Goal: Task Accomplishment & Management: Use online tool/utility

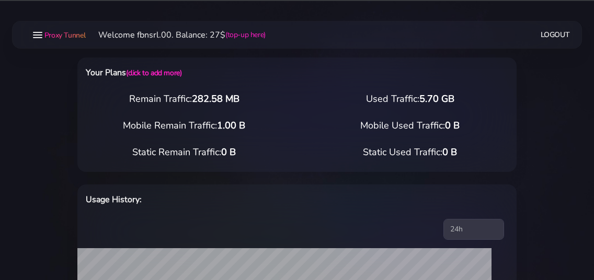
select select "static"
select select "IT"
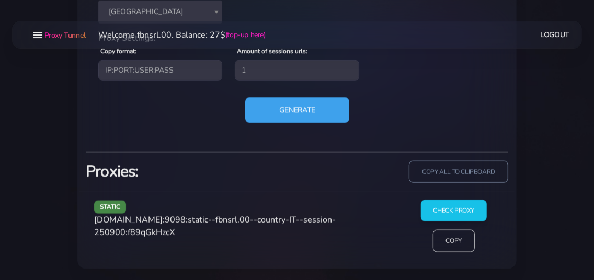
click at [277, 112] on button "Generate" at bounding box center [297, 110] width 104 height 26
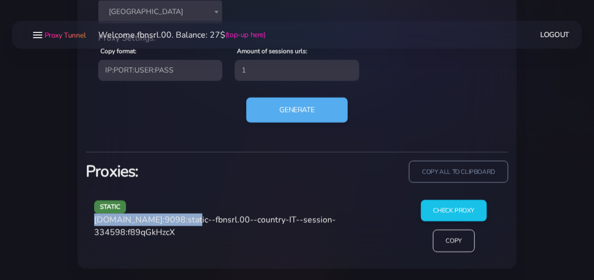
drag, startPoint x: 94, startPoint y: 222, endPoint x: 186, endPoint y: 219, distance: 91.6
click at [186, 219] on div "static [DOMAIN_NAME]:9098:static--fbnsrl.00--country-IT--session-334598:f89qGkH…" at bounding box center [245, 230] width 314 height 61
copy span "[DOMAIN_NAME]:9098"
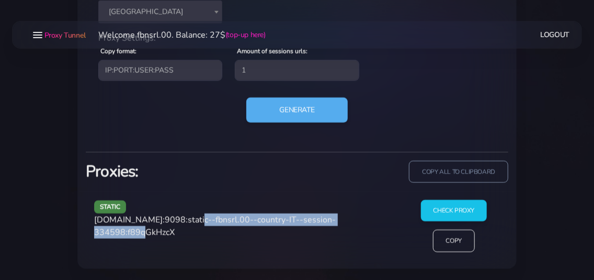
drag, startPoint x: 189, startPoint y: 220, endPoint x: 155, endPoint y: 233, distance: 36.3
click at [155, 233] on span "[DOMAIN_NAME]:9098:static--fbnsrl.00--country-IT--session-334598:f89qGkHzcX" at bounding box center [215, 227] width 242 height 24
copy span "static--fbnsrl.00--country-IT--session-334598"
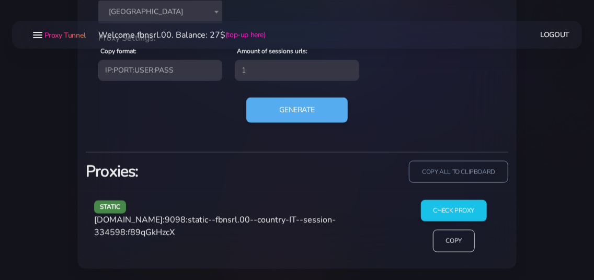
click at [184, 231] on span "[DOMAIN_NAME]:9098:static--fbnsrl.00--country-IT--session-334598:f89qGkHzcX" at bounding box center [215, 227] width 242 height 24
copy span "f89qGkHzcX"
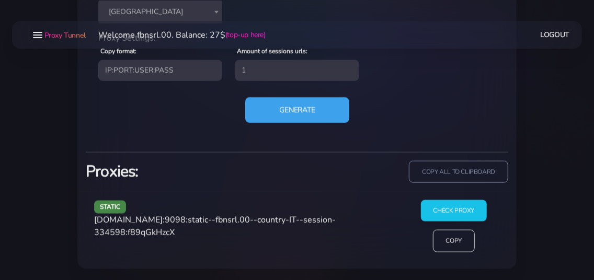
click at [277, 108] on button "Generate" at bounding box center [297, 110] width 104 height 26
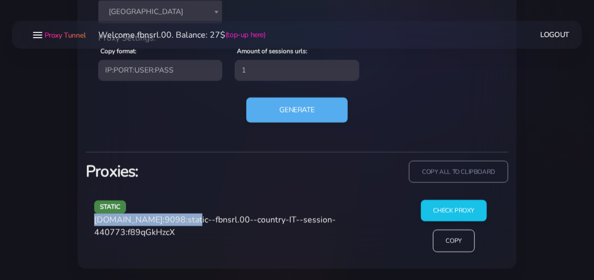
drag, startPoint x: 95, startPoint y: 220, endPoint x: 185, endPoint y: 223, distance: 90.0
click at [185, 223] on span "[DOMAIN_NAME]:9098:static--fbnsrl.00--country-IT--session-440773:f89qGkHzcX" at bounding box center [215, 227] width 242 height 24
copy span "[DOMAIN_NAME]:9098"
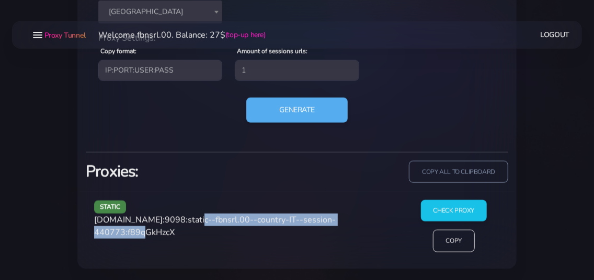
drag, startPoint x: 188, startPoint y: 218, endPoint x: 154, endPoint y: 238, distance: 39.9
click at [154, 238] on div "static [DOMAIN_NAME]:9098:static--fbnsrl.00--country-IT--session-440773:f89qGkH…" at bounding box center [245, 230] width 314 height 61
copy span "static--fbnsrl.00--country-IT--session-440773"
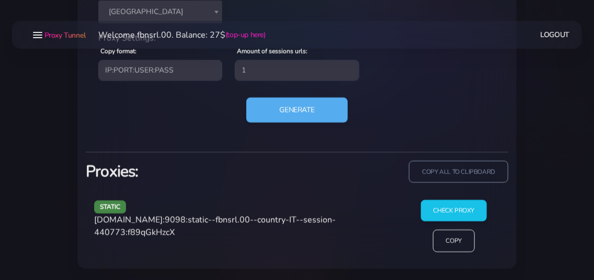
click at [164, 233] on span "[DOMAIN_NAME]:9098:static--fbnsrl.00--country-IT--session-440773:f89qGkHzcX" at bounding box center [215, 227] width 242 height 24
copy span "f89qGkHzcX"
